Goal: Information Seeking & Learning: Learn about a topic

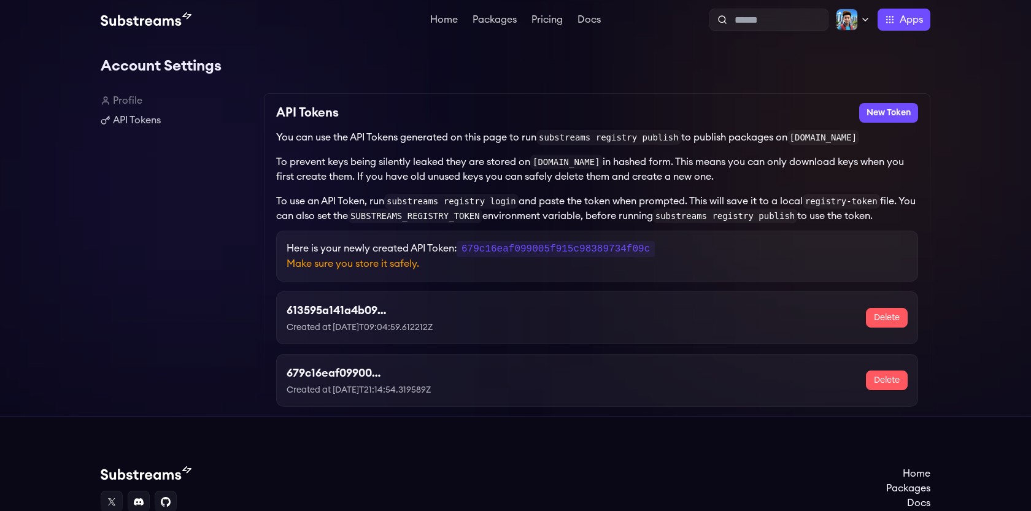
click at [887, 72] on h1 "Account Settings" at bounding box center [516, 66] width 830 height 25
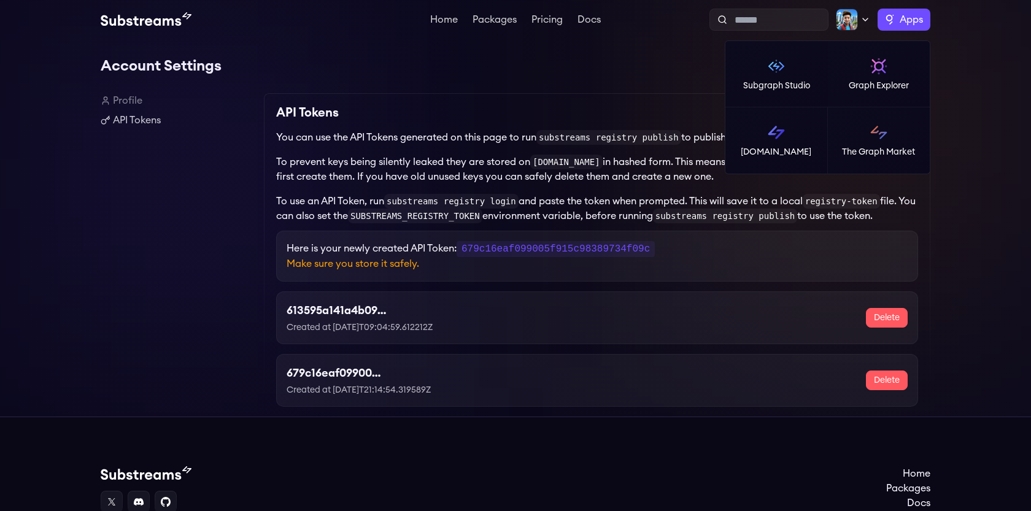
click at [891, 25] on label "Apps" at bounding box center [904, 20] width 53 height 22
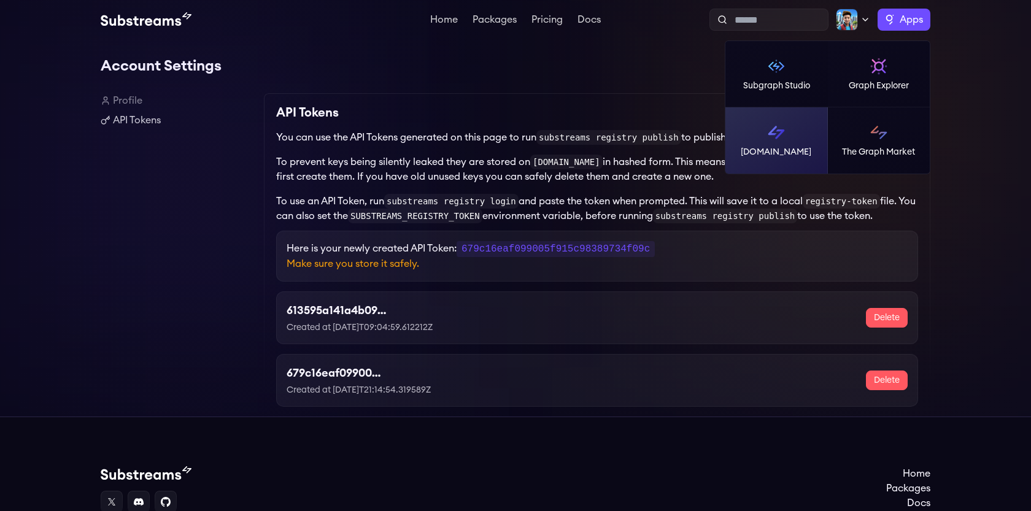
click at [802, 140] on link "[DOMAIN_NAME]" at bounding box center [776, 140] width 102 height 66
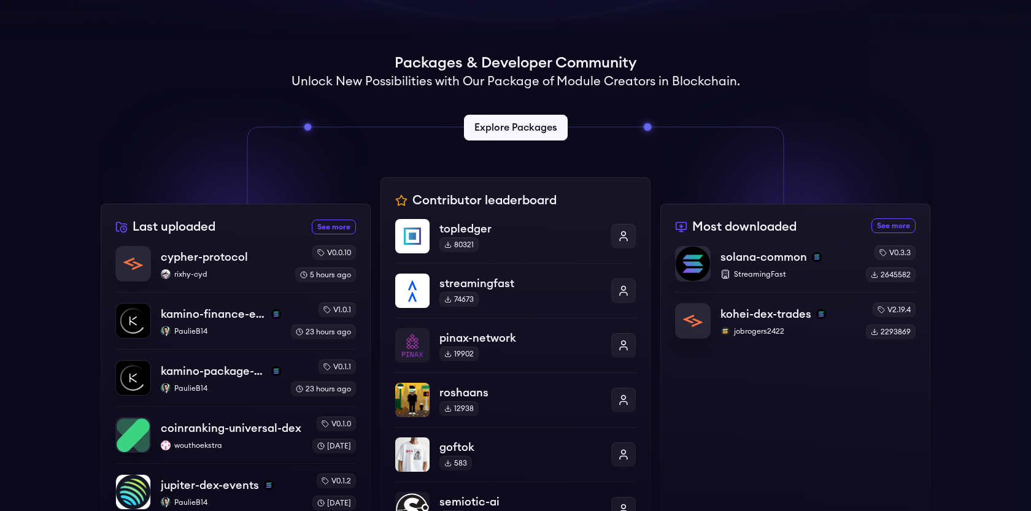
scroll to position [282, 0]
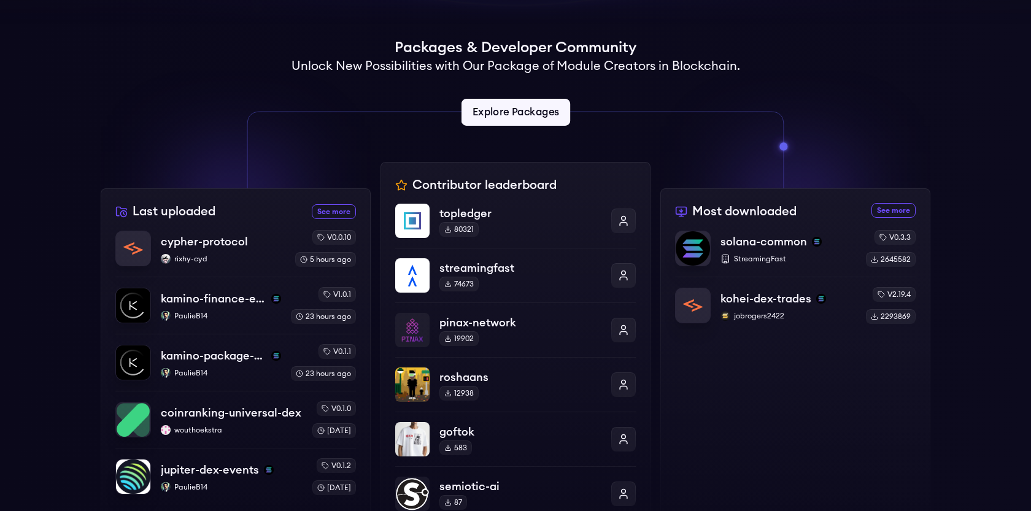
click at [512, 112] on link "Explore Packages" at bounding box center [515, 112] width 109 height 27
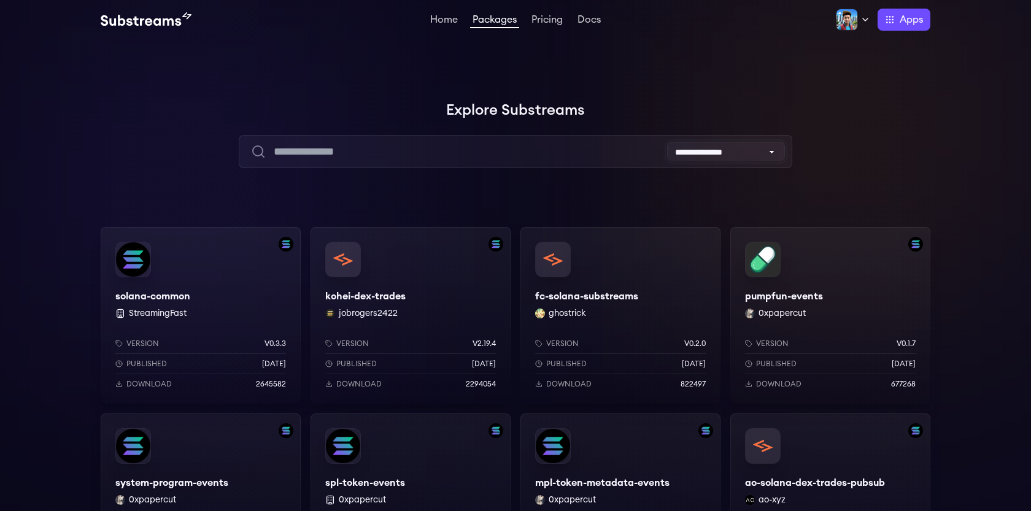
click at [743, 156] on select "**********" at bounding box center [726, 152] width 118 height 20
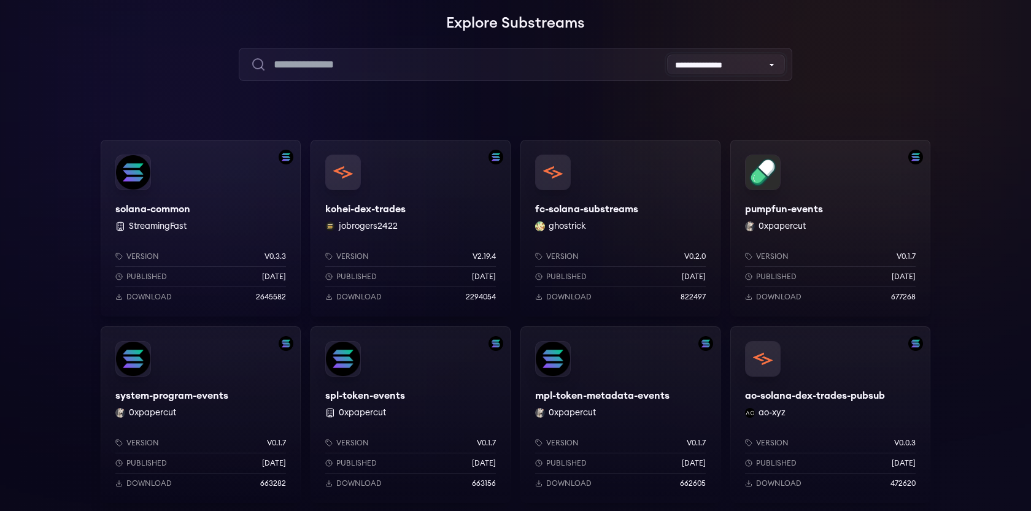
scroll to position [90, 0]
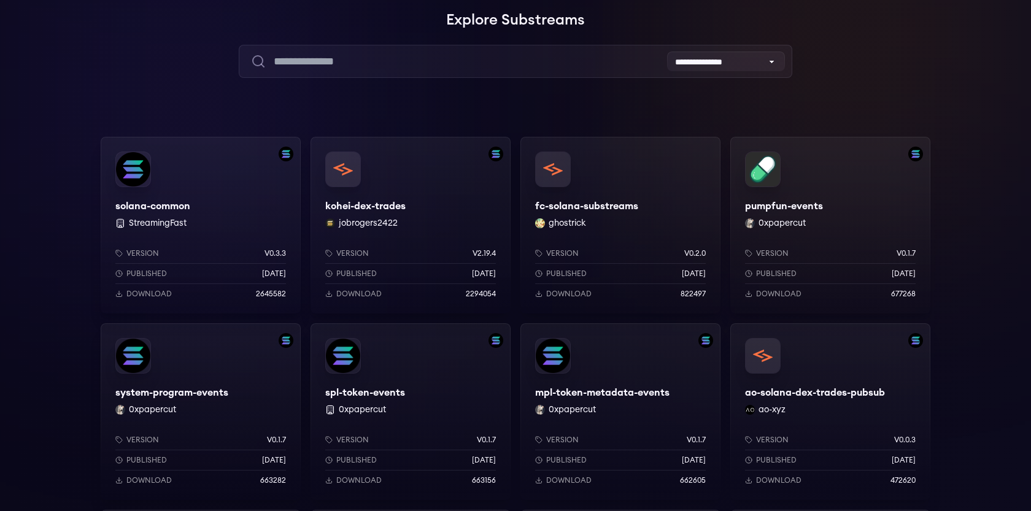
click at [223, 229] on div "Version v0.3.3 Published 8 months ago Download 2645582" at bounding box center [201, 271] width 200 height 85
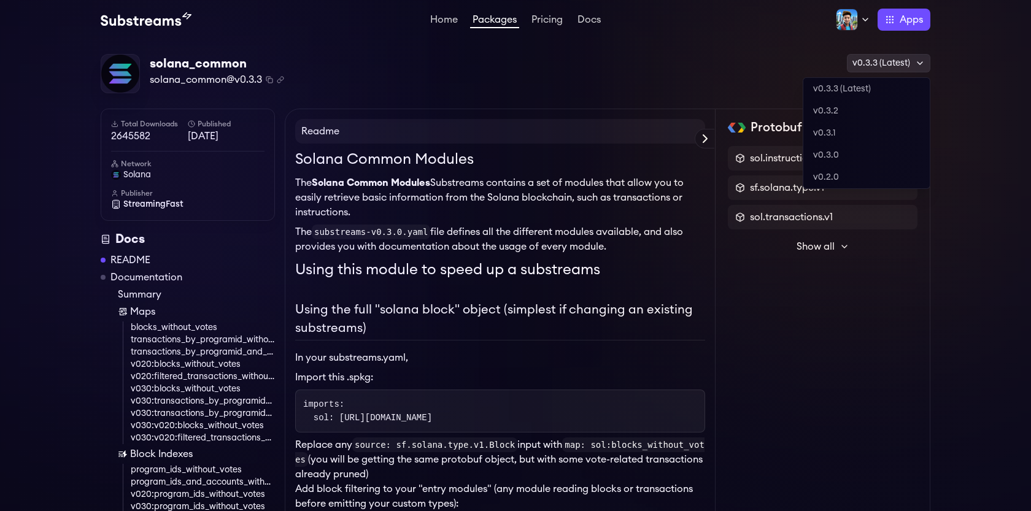
click at [922, 63] on icon at bounding box center [920, 63] width 10 height 10
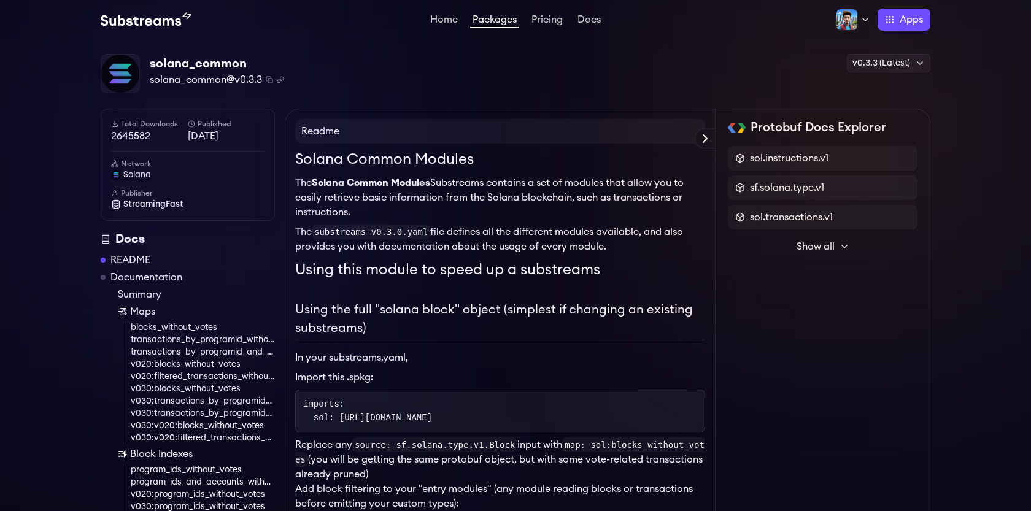
click at [661, 63] on div "solana_common solana_common@v0.3.3 Copied! Copied! v0.3.3 (Latest) v0.3.3 (Late…" at bounding box center [516, 74] width 830 height 40
click at [137, 277] on link "Documentation" at bounding box center [146, 277] width 72 height 15
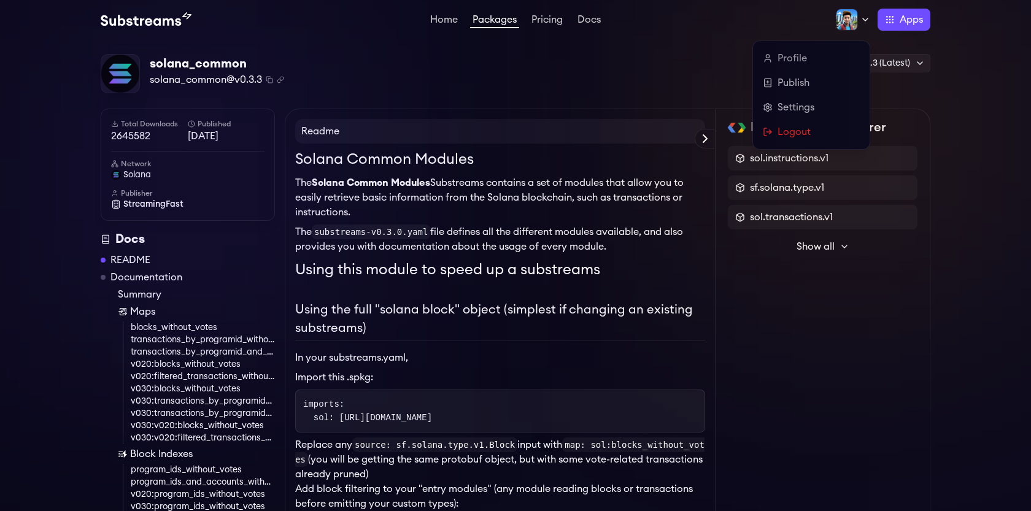
click at [864, 19] on icon at bounding box center [865, 20] width 10 height 10
click at [782, 80] on link "Publish" at bounding box center [811, 82] width 97 height 15
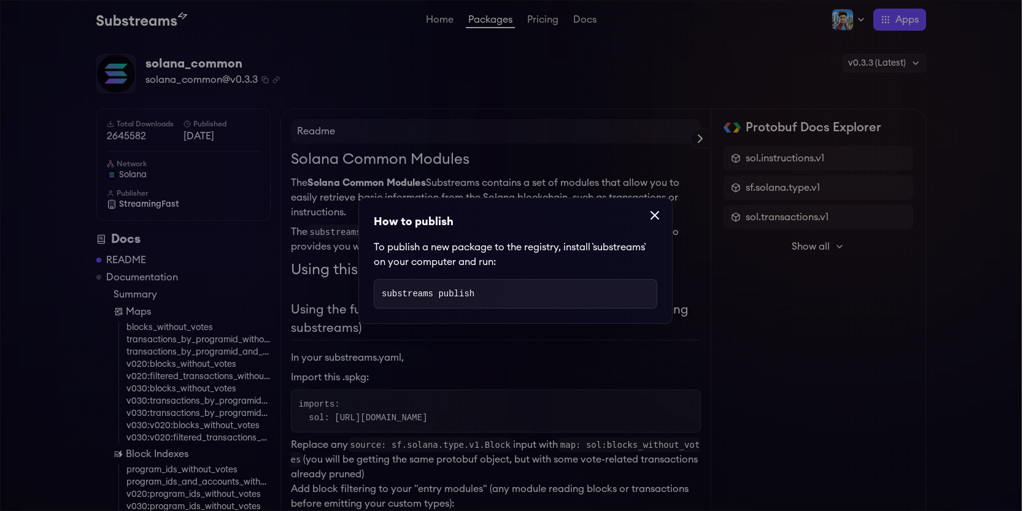
click at [489, 300] on pre "substreams publish" at bounding box center [516, 293] width 284 height 29
click at [652, 215] on icon at bounding box center [655, 215] width 15 height 15
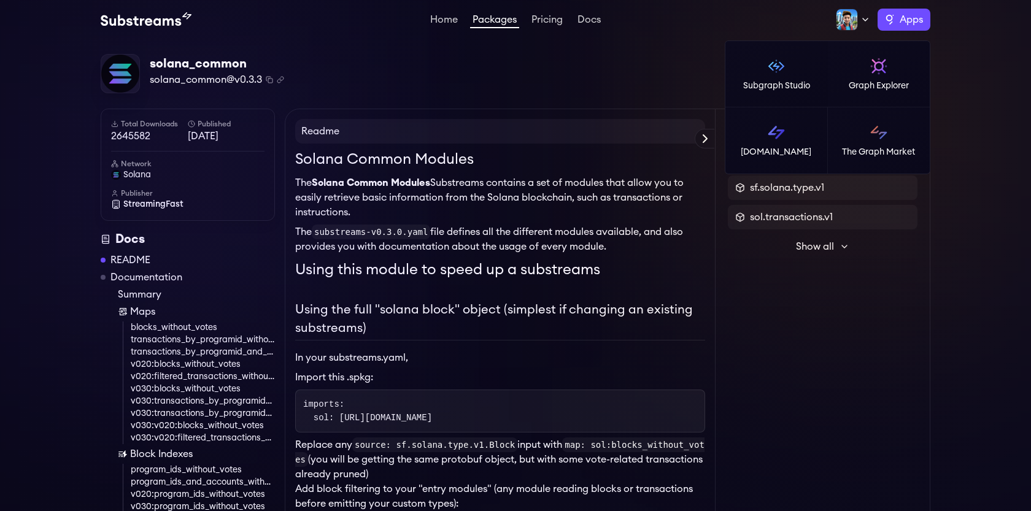
click at [889, 22] on label "Apps" at bounding box center [904, 20] width 53 height 22
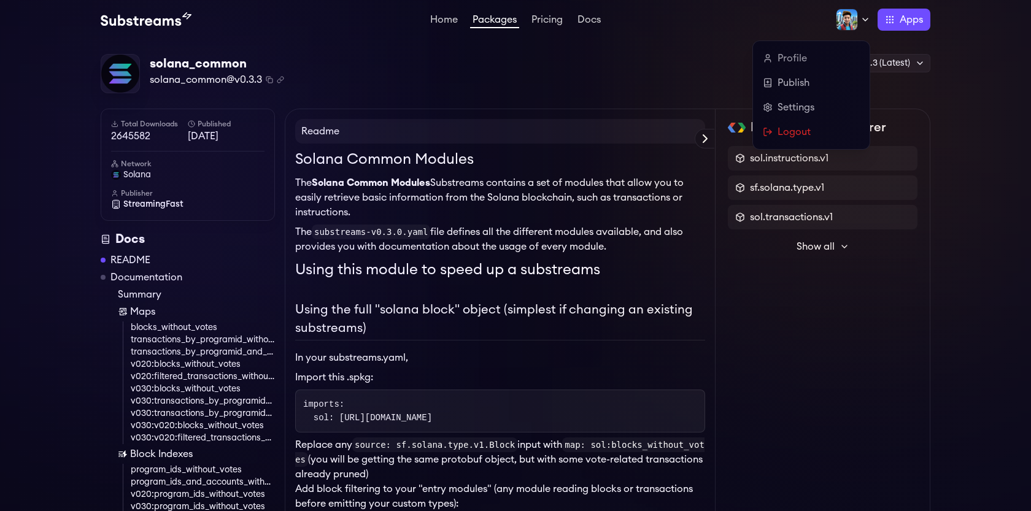
click at [846, 20] on img at bounding box center [847, 20] width 22 height 22
click at [792, 106] on link "Settings" at bounding box center [811, 107] width 97 height 15
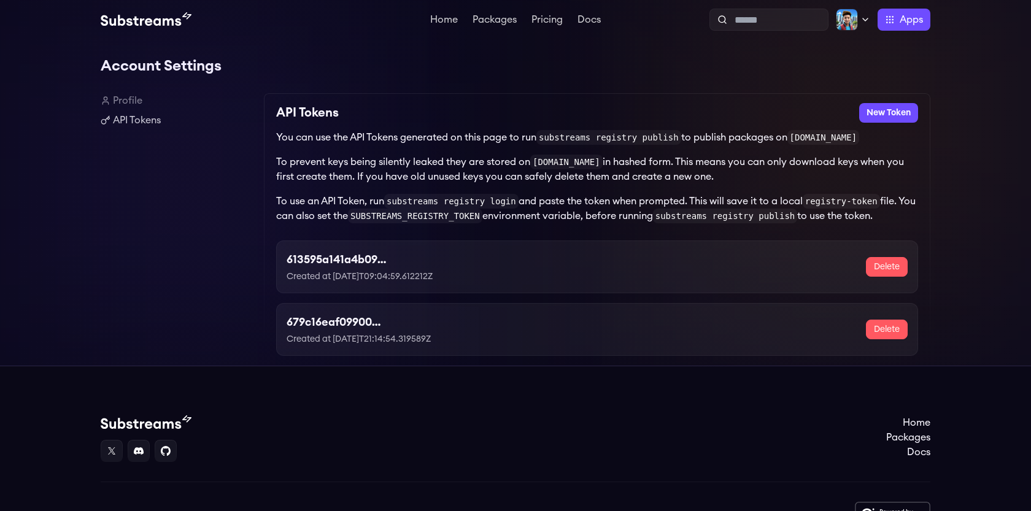
click at [907, 429] on link "Home" at bounding box center [908, 423] width 44 height 15
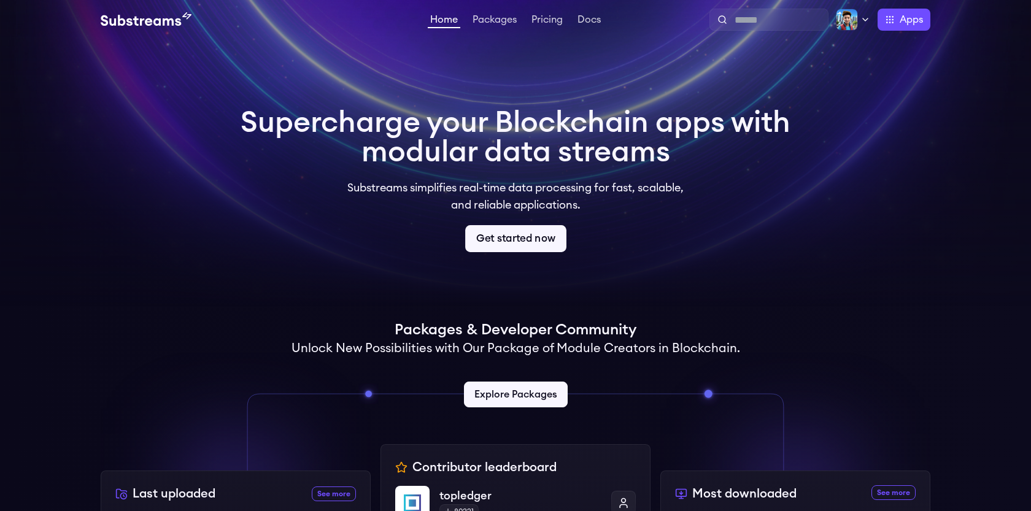
click at [520, 242] on link "Get started now" at bounding box center [515, 238] width 101 height 27
